Goal: Task Accomplishment & Management: Manage account settings

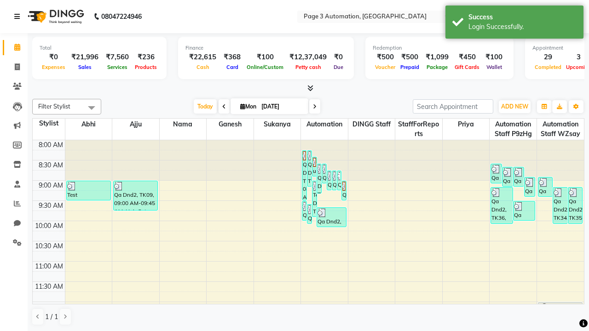
click at [19, 17] on icon at bounding box center [17, 16] width 6 height 6
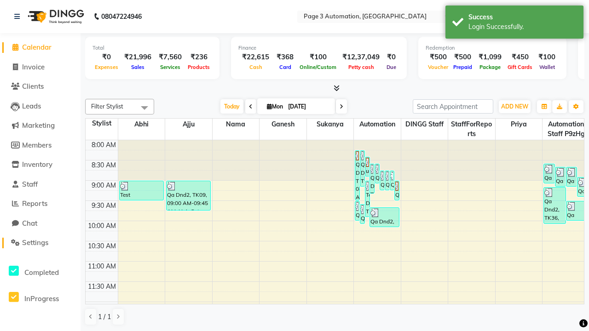
click at [40, 243] on span "Settings" at bounding box center [35, 242] width 26 height 9
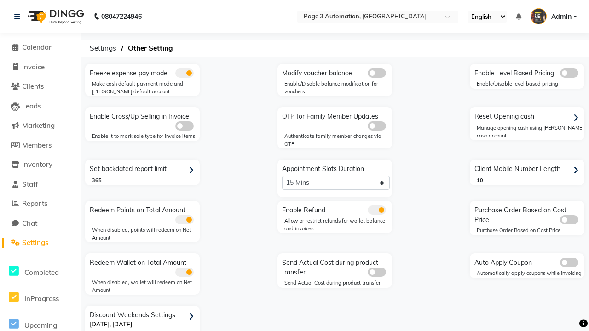
scroll to position [19, 0]
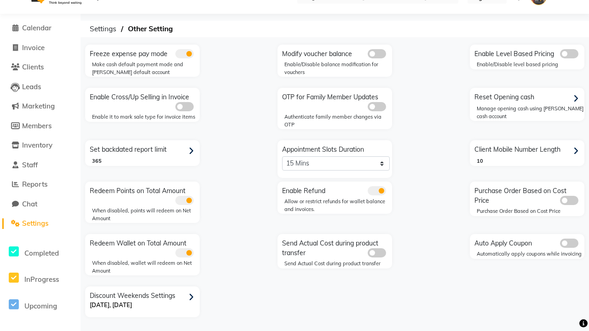
select select "5: 30"
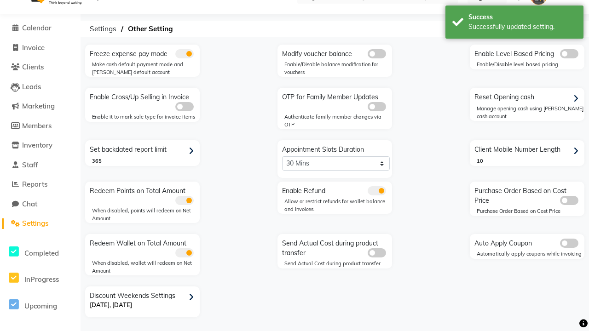
click at [514, 23] on div "Successfully updated setting." at bounding box center [522, 27] width 108 height 10
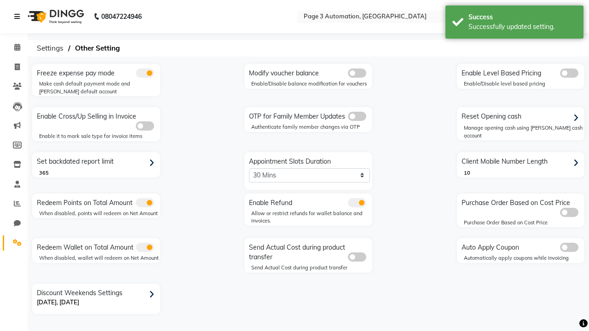
scroll to position [0, 0]
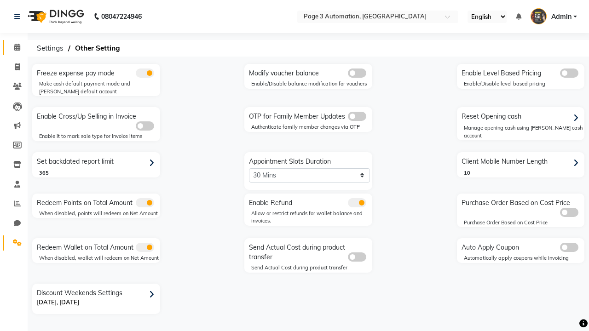
click at [14, 47] on span at bounding box center [17, 47] width 16 height 11
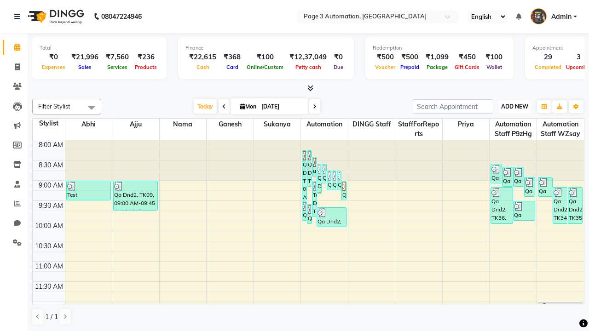
click at [514, 106] on span "ADD NEW" at bounding box center [514, 106] width 27 height 7
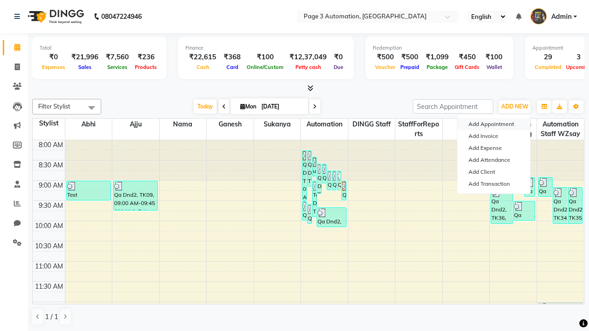
click at [493, 124] on button "Add Appointment" at bounding box center [493, 124] width 73 height 12
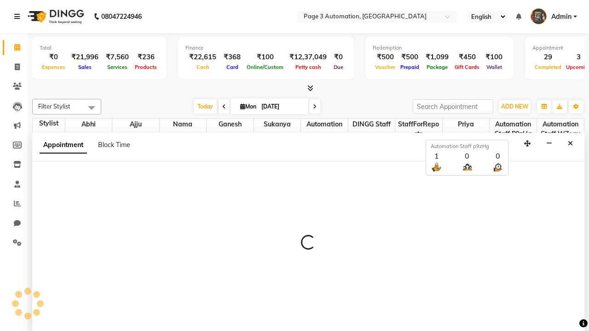
click at [19, 16] on icon at bounding box center [17, 16] width 6 height 6
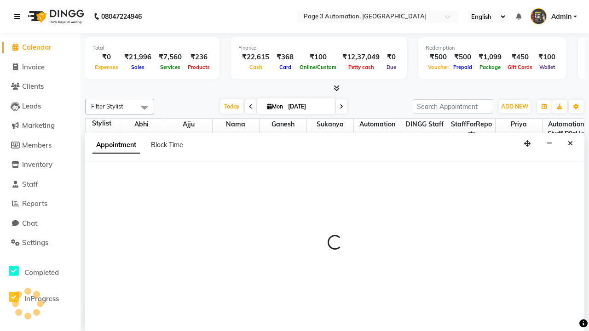
select select "tentative"
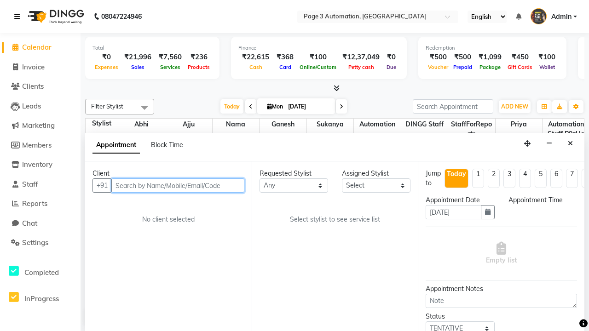
select select "540"
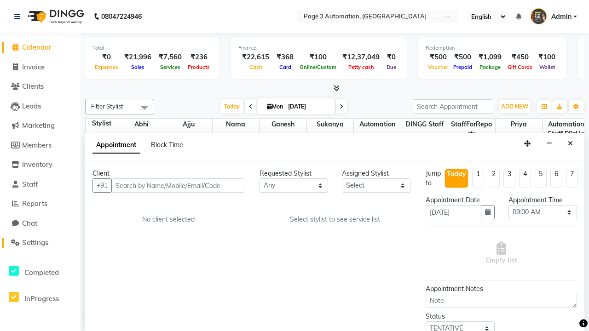
click at [40, 243] on span "Settings" at bounding box center [35, 242] width 26 height 9
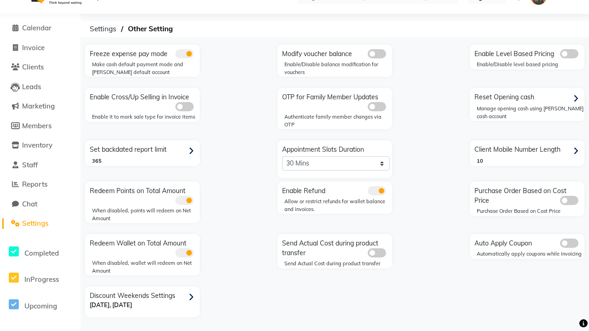
select select "2: 15"
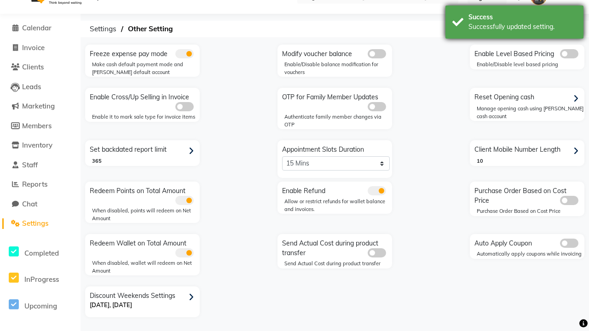
click at [514, 23] on div "Successfully updated setting." at bounding box center [522, 27] width 108 height 10
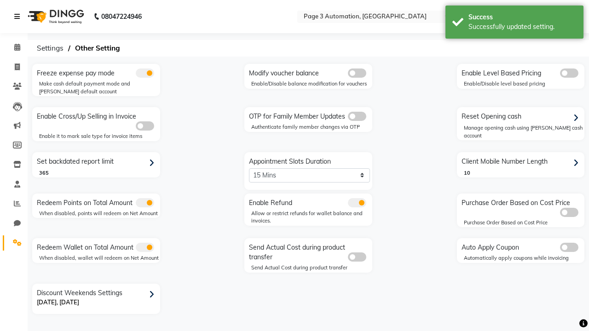
scroll to position [0, 0]
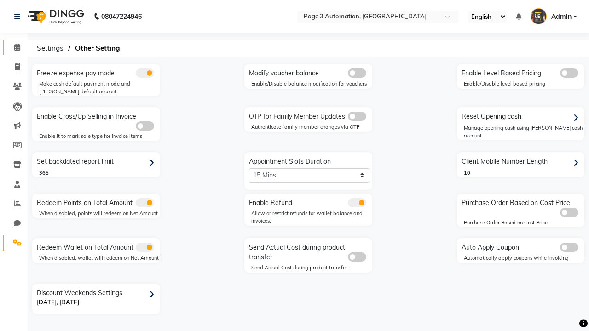
click at [14, 47] on span at bounding box center [17, 47] width 16 height 11
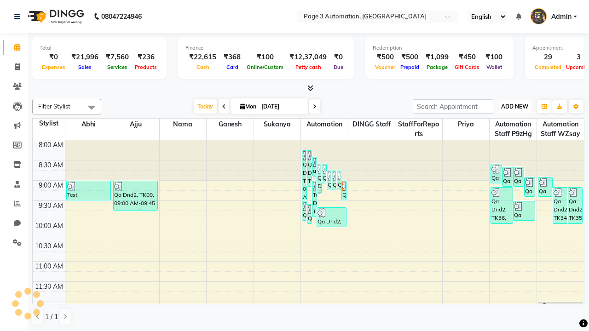
click at [514, 106] on span "ADD NEW" at bounding box center [514, 106] width 27 height 7
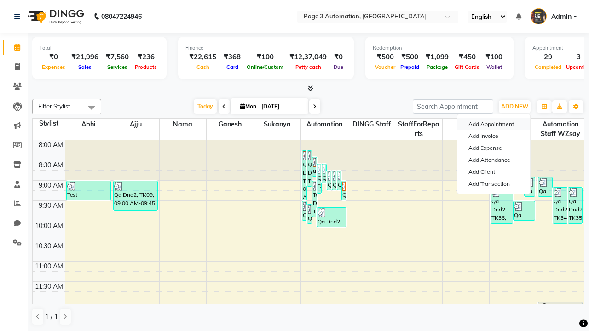
click at [493, 124] on button "Add Appointment" at bounding box center [493, 124] width 73 height 12
select select "tentative"
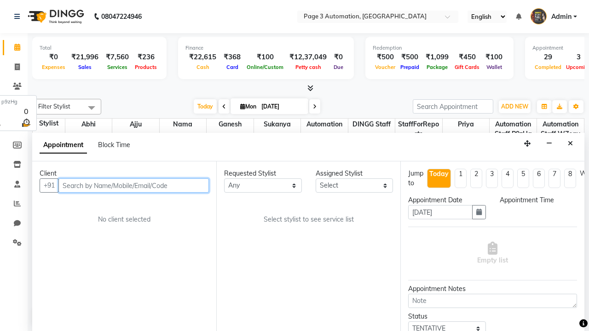
select select "540"
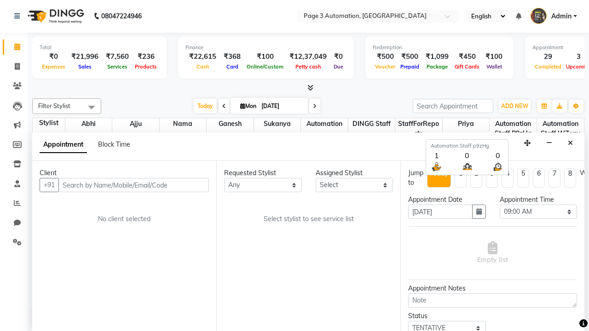
click at [553, 16] on span "Admin" at bounding box center [561, 16] width 20 height 10
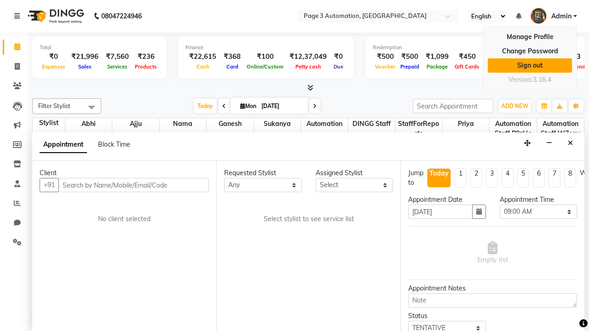
click at [529, 65] on link "Sign out" at bounding box center [529, 65] width 84 height 14
